Goal: Transaction & Acquisition: Download file/media

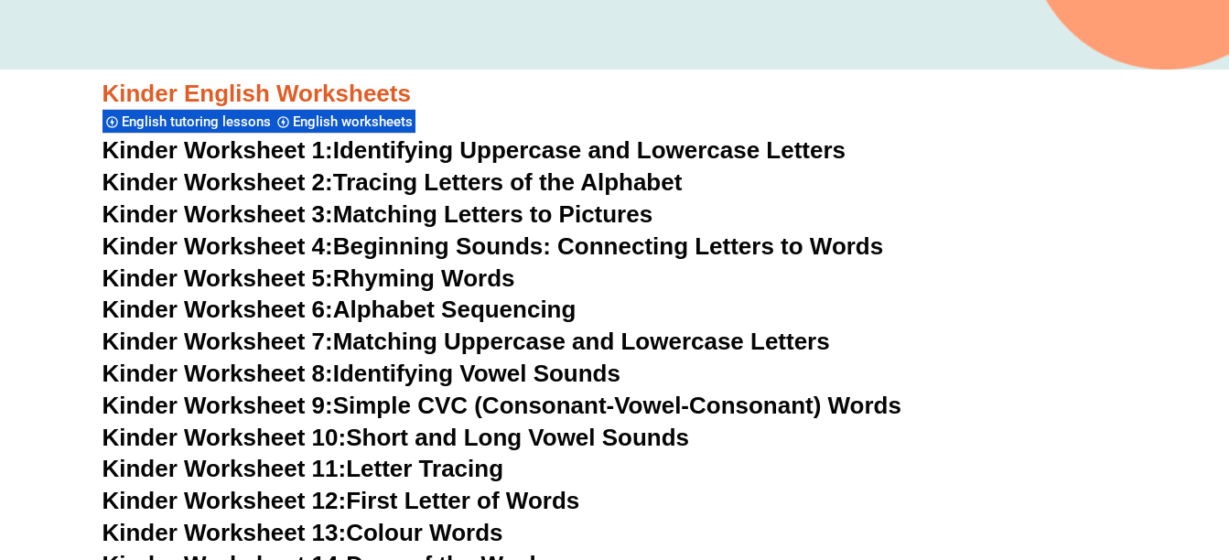
scroll to position [654, 0]
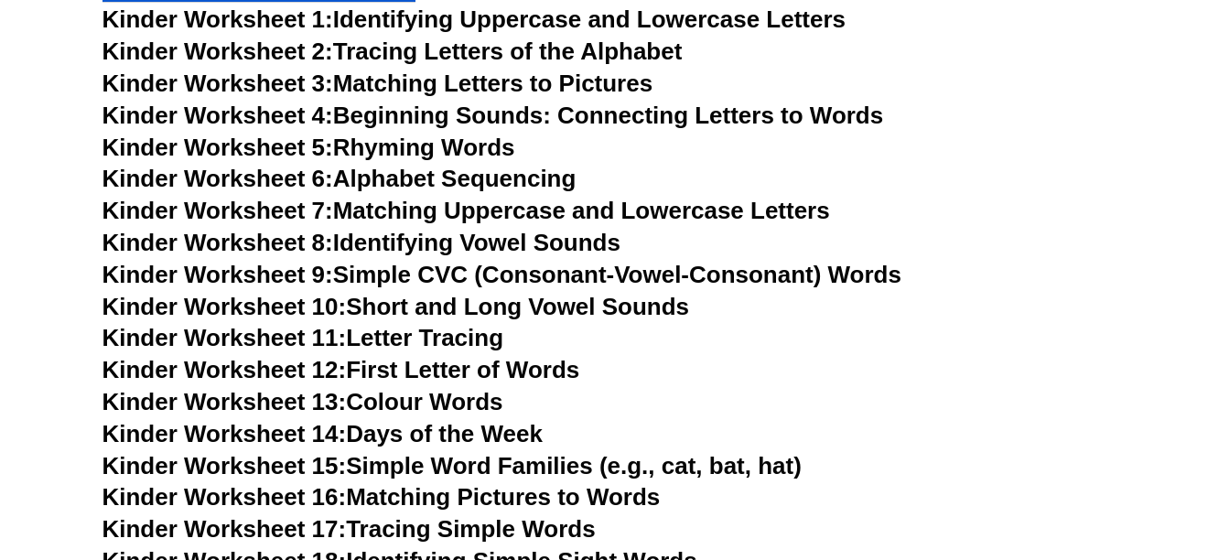
scroll to position [603, 0]
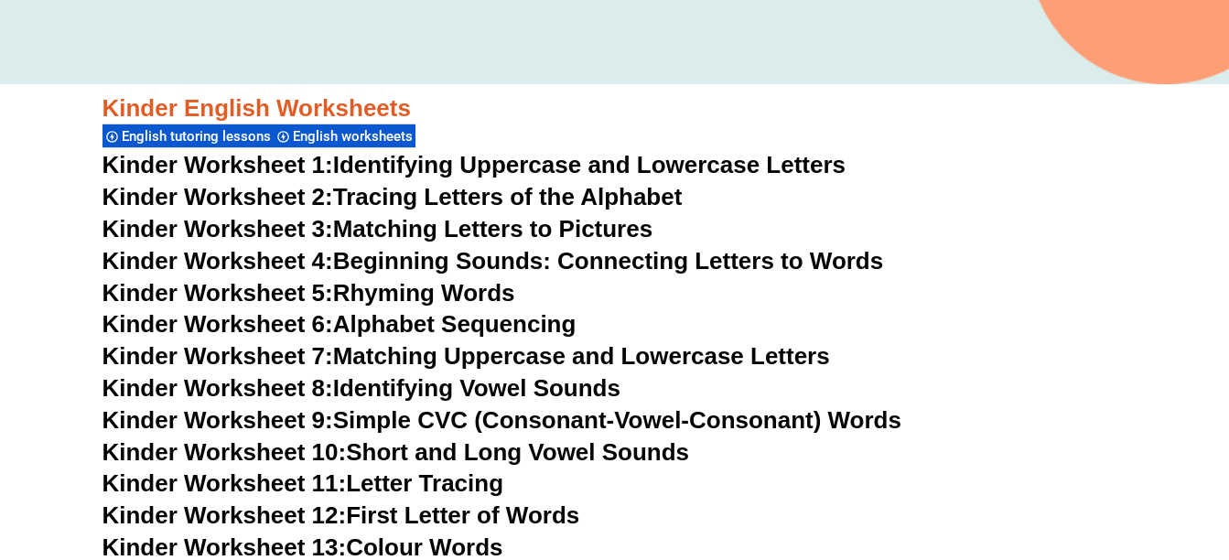
click at [487, 254] on link "Kinder Worksheet 4: Beginning Sounds: Connecting Letters to Words" at bounding box center [492, 260] width 781 height 27
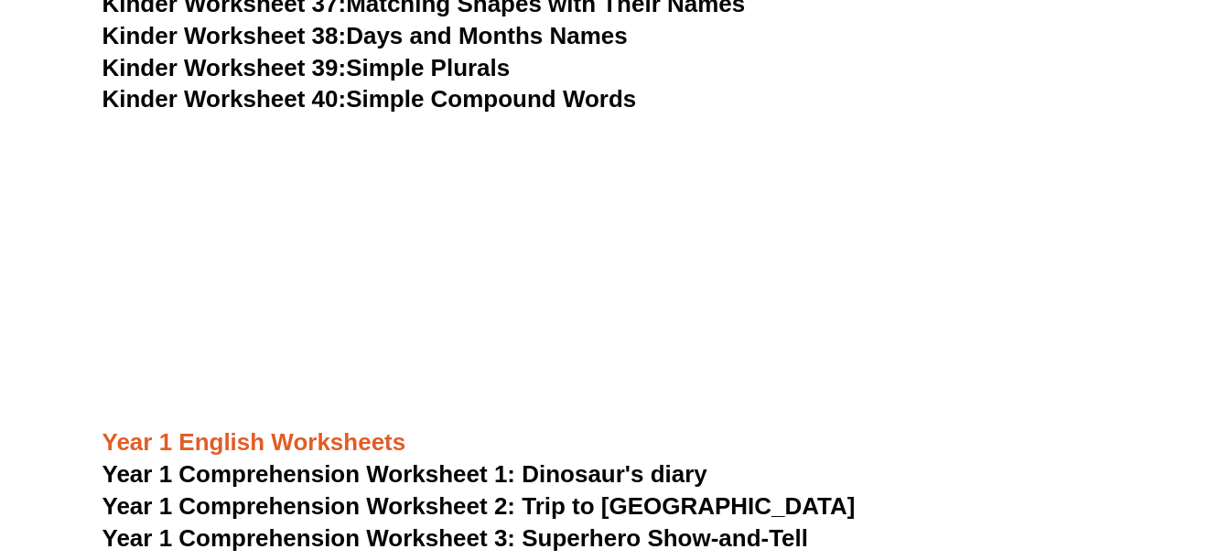
scroll to position [1875, 0]
